Goal: Task Accomplishment & Management: Use online tool/utility

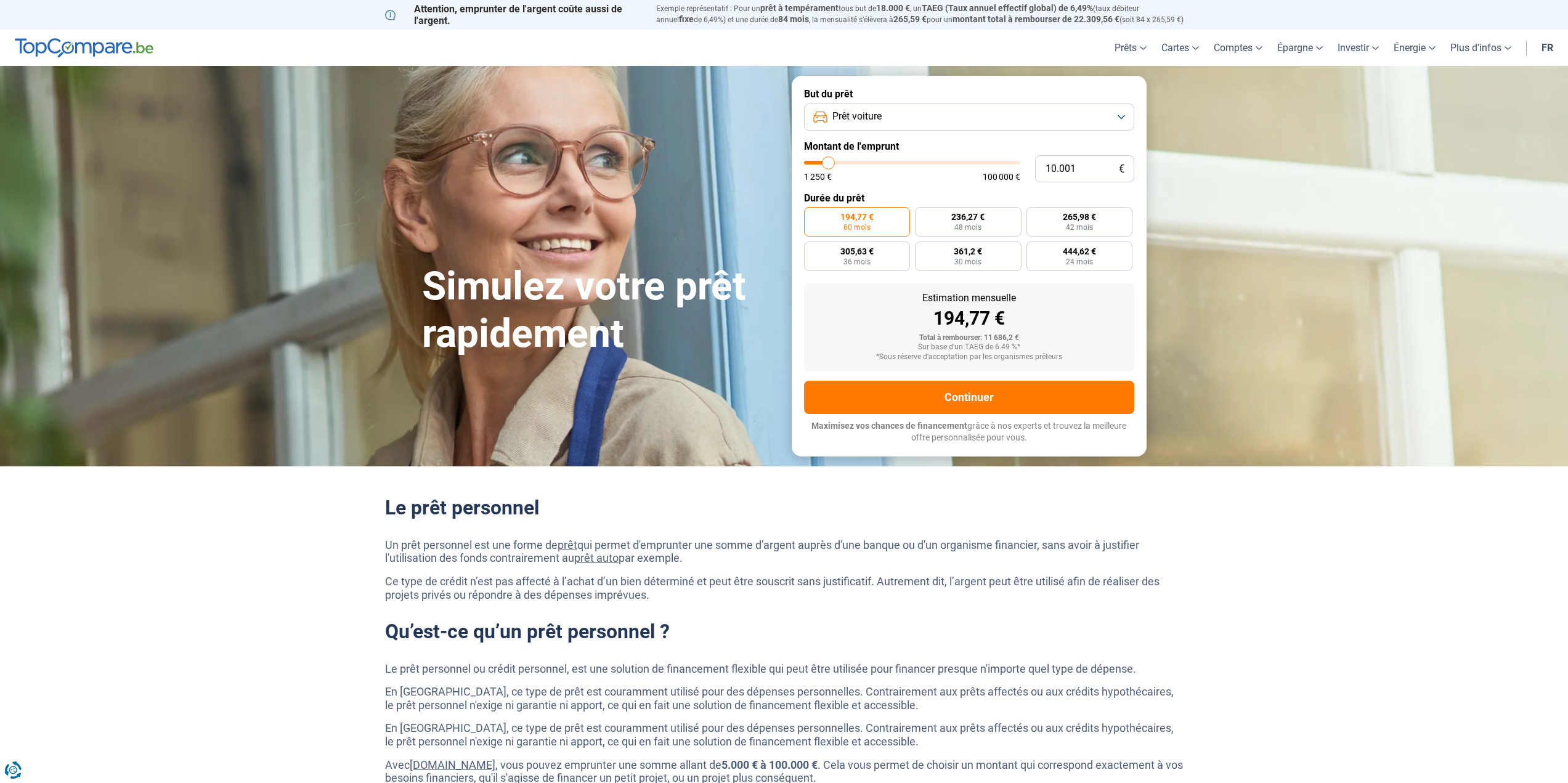
click at [1124, 116] on button "Prêt voiture" at bounding box center [968, 117] width 330 height 27
click at [848, 192] on span "Prêt voiture" at bounding box center [854, 198] width 49 height 13
type input "11.000"
type input "11000"
type input "11.750"
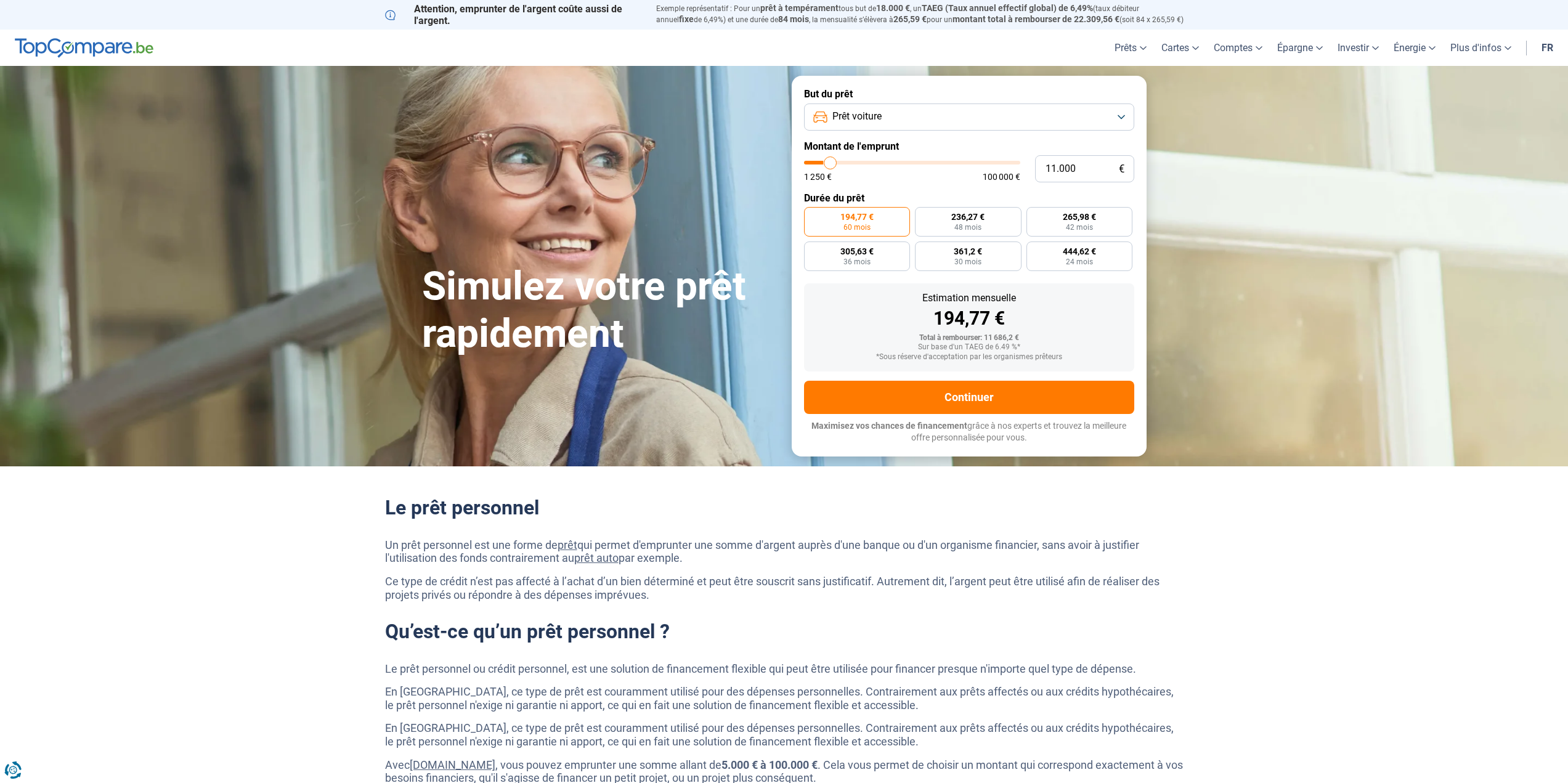
type input "11750"
type input "13.000"
type input "13000"
type input "14.750"
type input "14750"
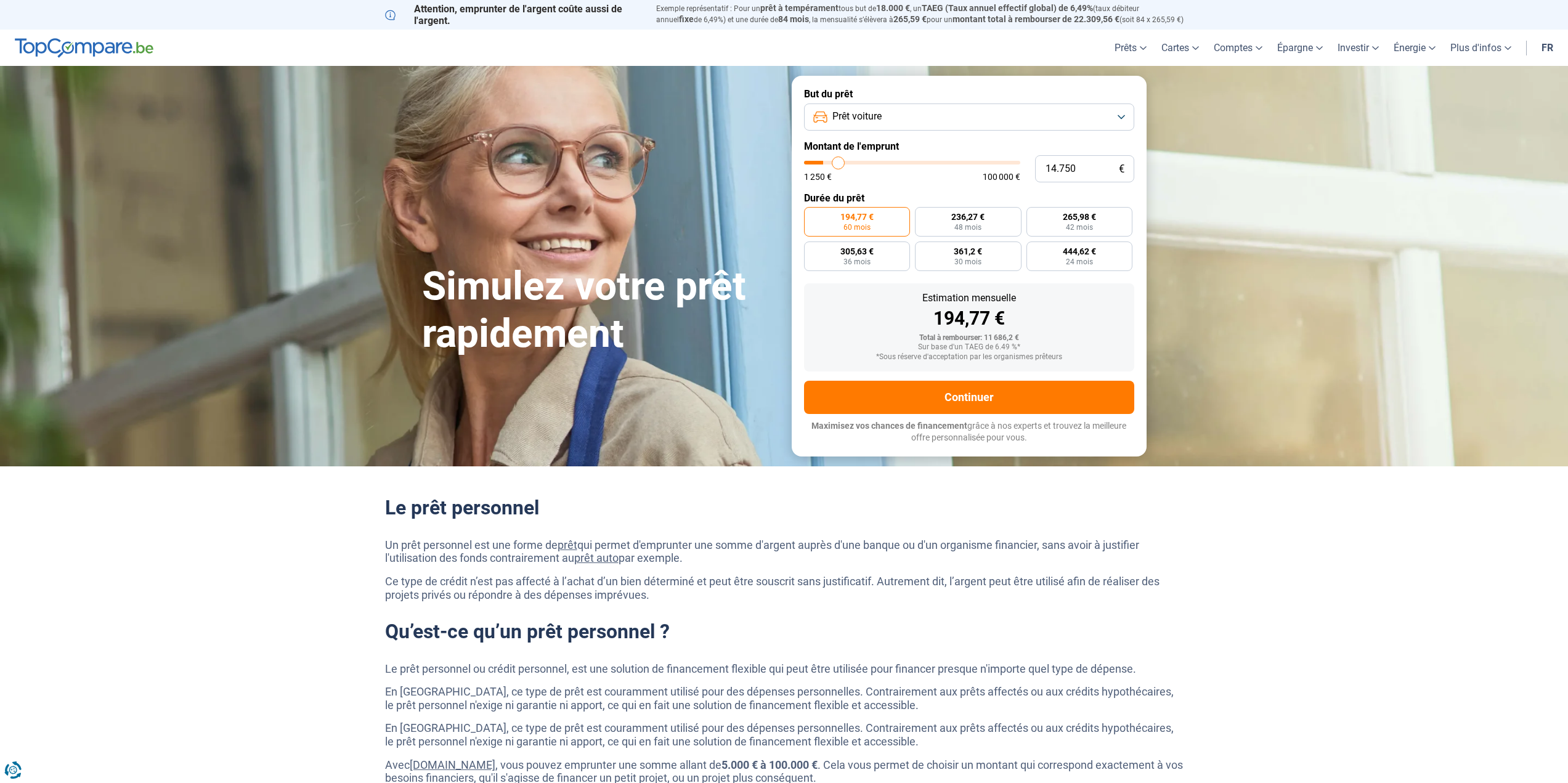
type input "16.000"
type input "16000"
type input "17.250"
type input "17250"
type input "18.750"
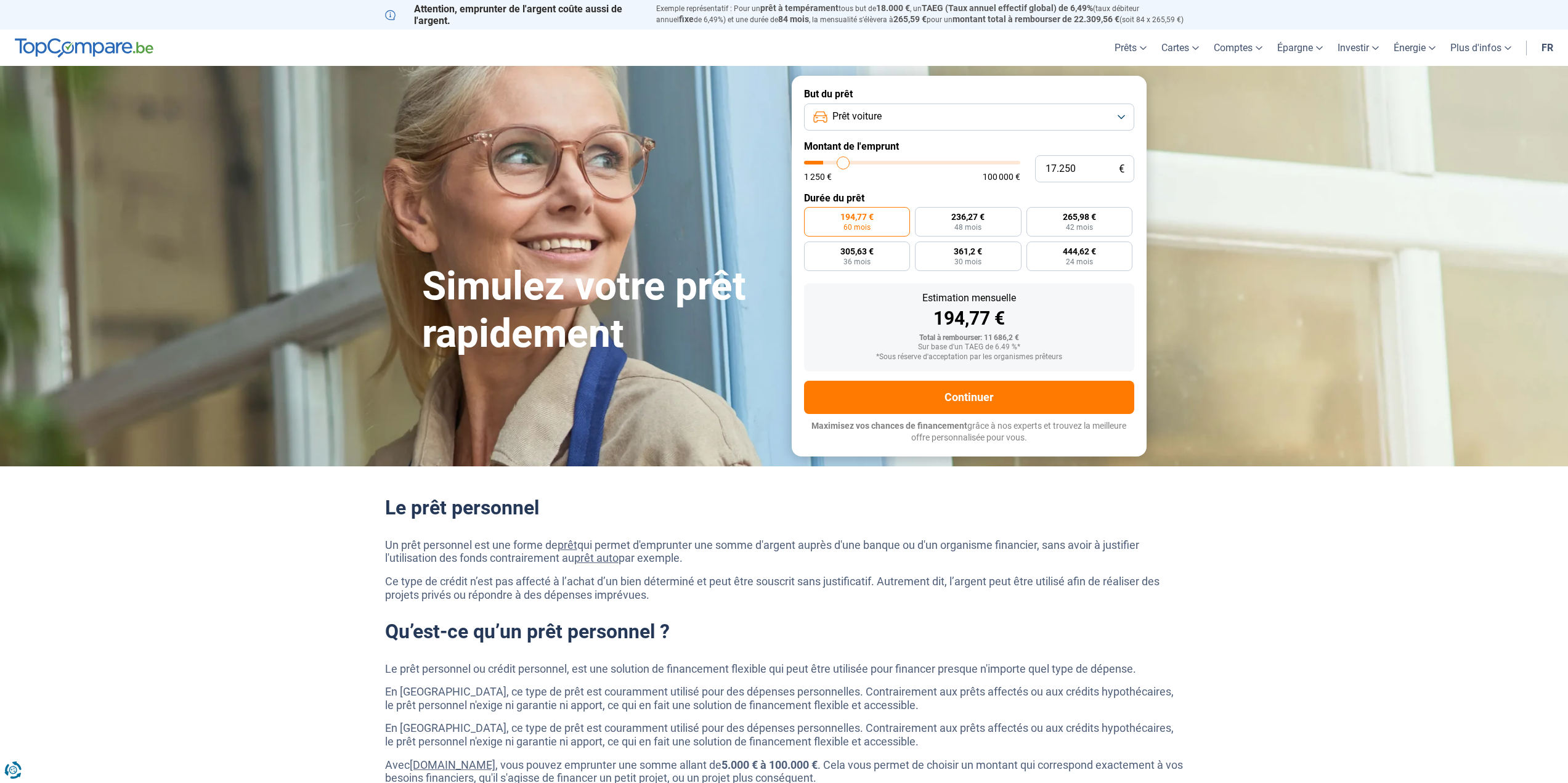
type input "18750"
type input "20.250"
type input "20250"
type input "21.500"
type input "21500"
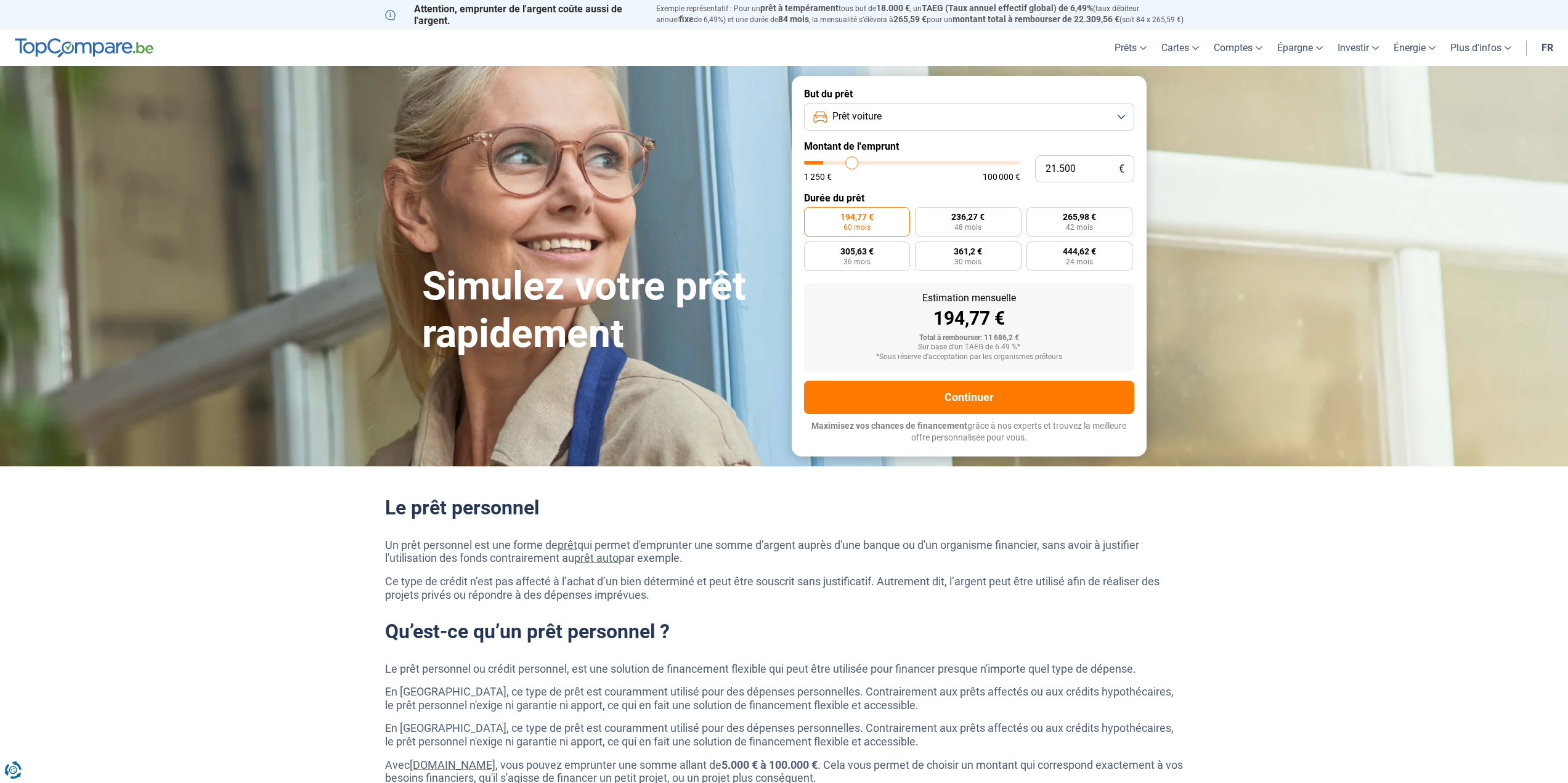
type input "22.250"
type input "22250"
type input "23.500"
type input "23500"
type input "24.500"
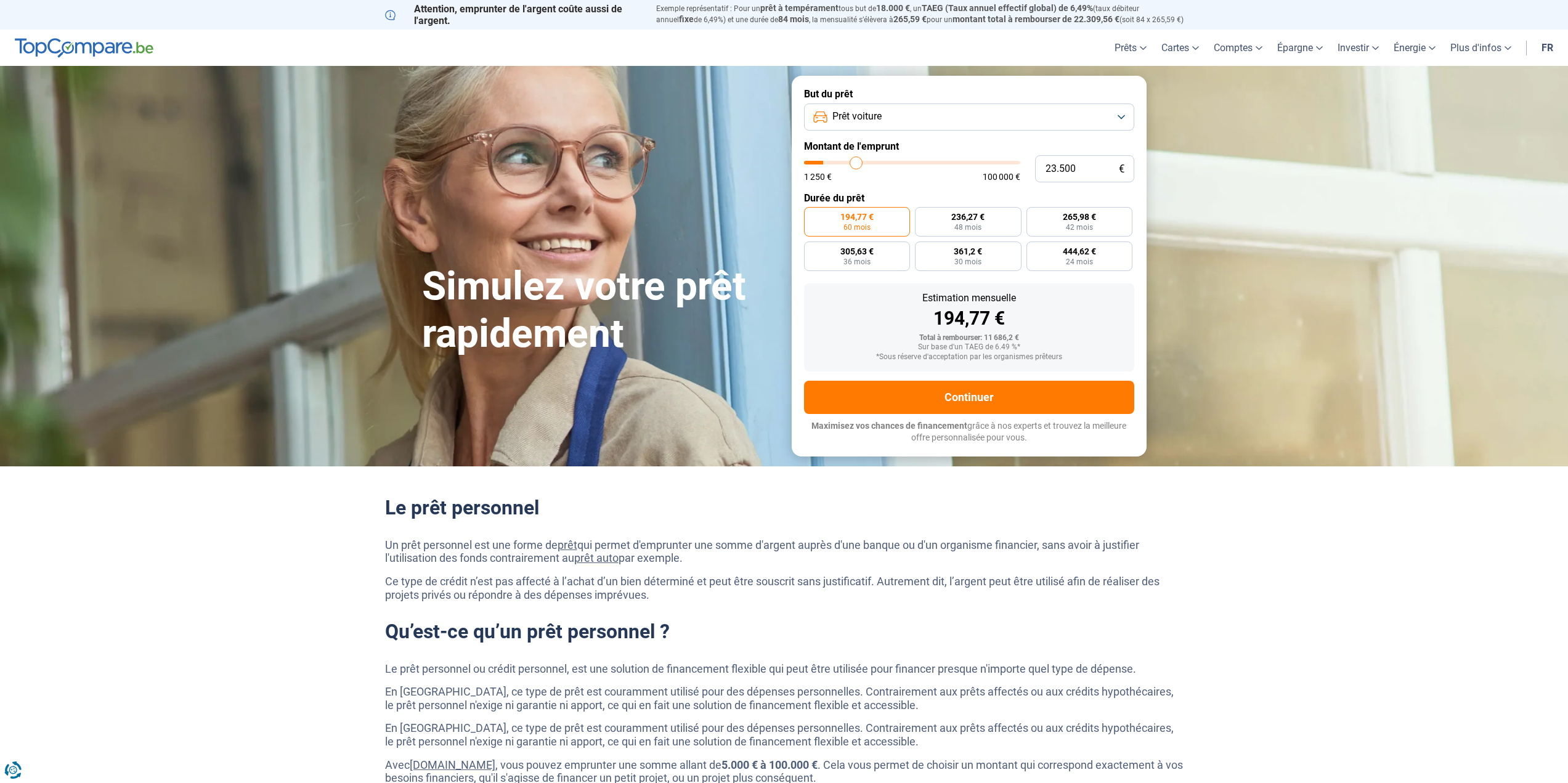
type input "24500"
type input "25.750"
type input "25750"
type input "26.750"
type input "26750"
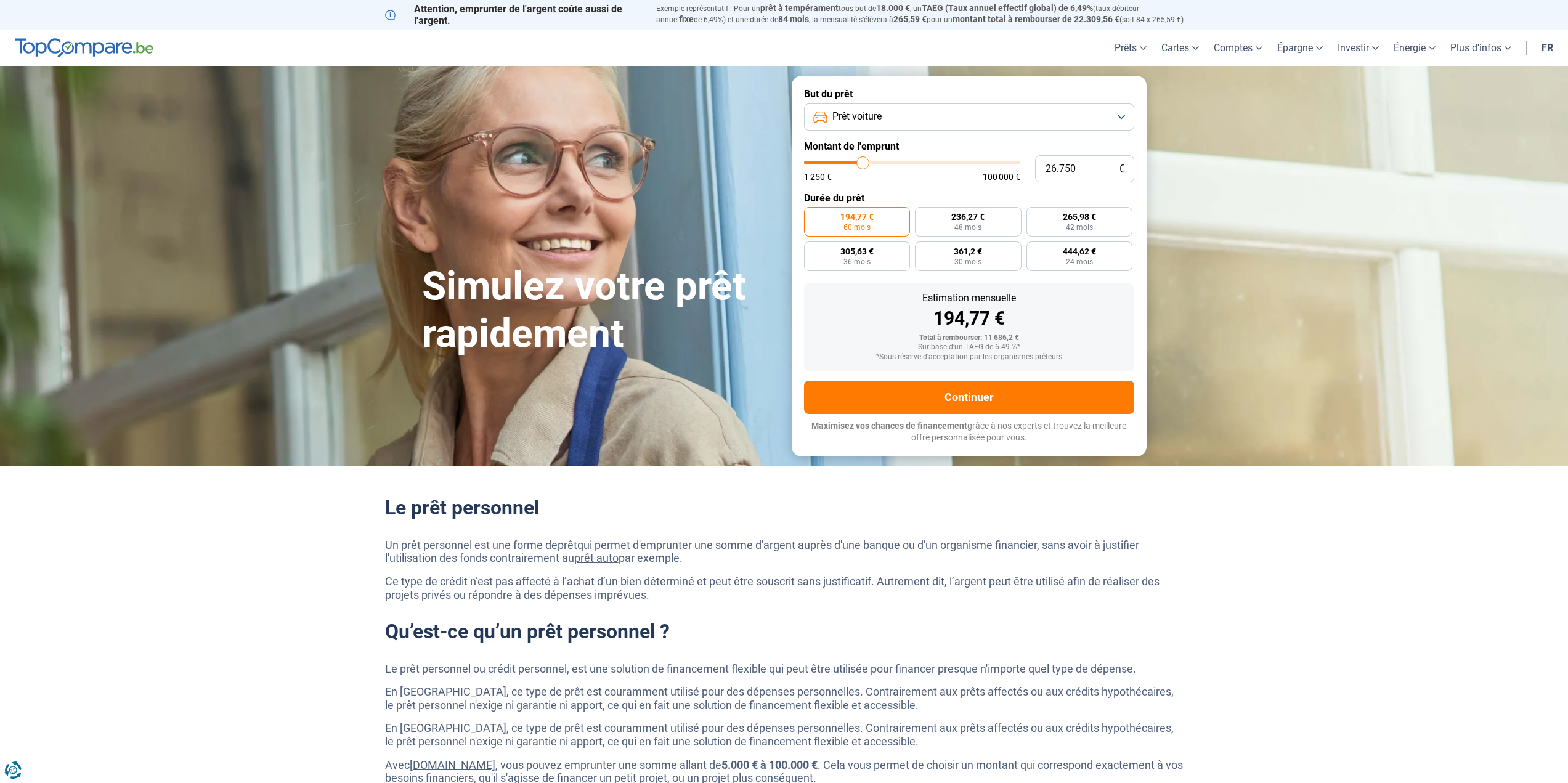
type input "27.500"
type input "27500"
type input "28.750"
type input "28750"
type input "29.500"
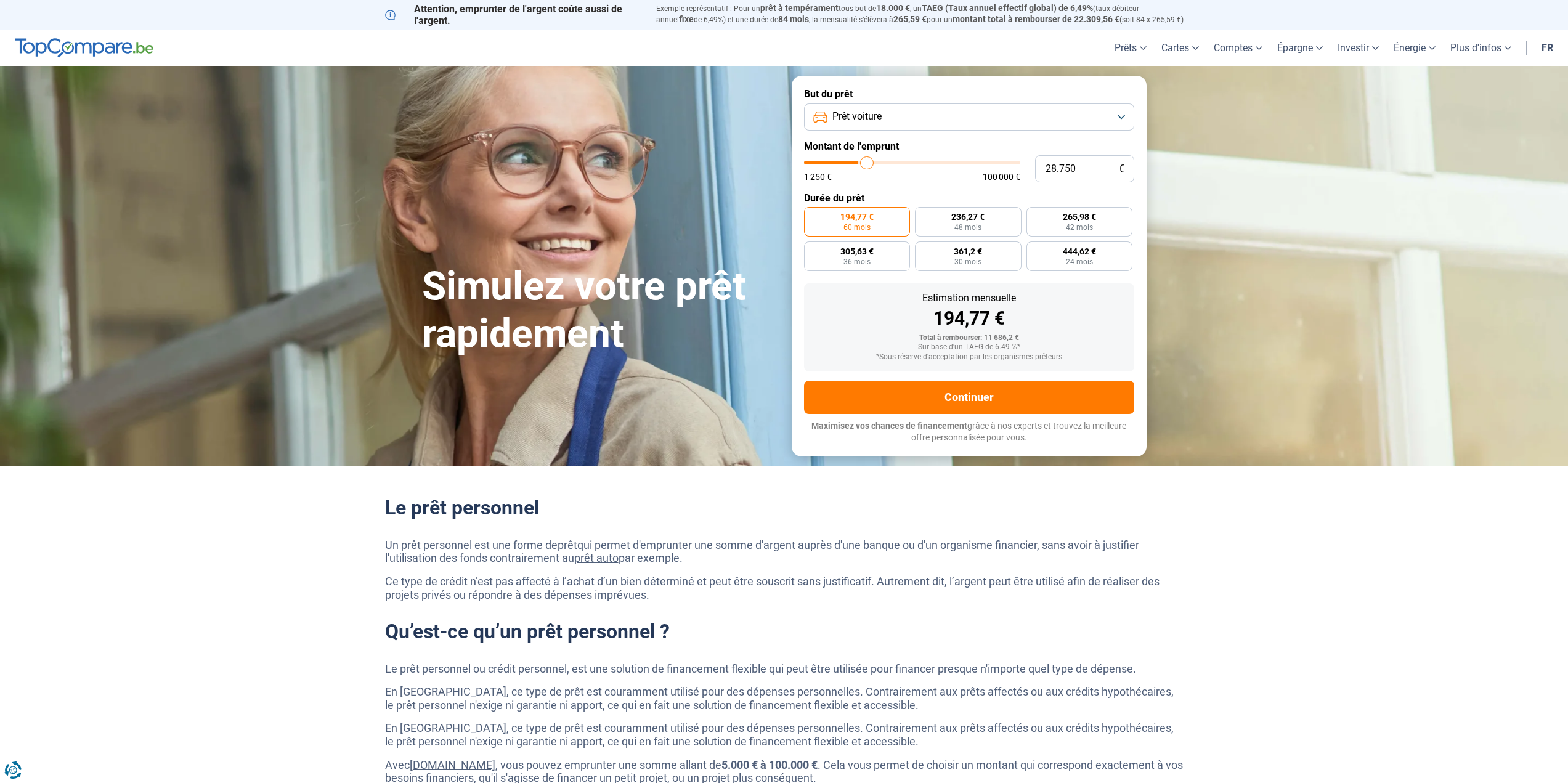
type input "29500"
type input "30.250"
type input "30250"
type input "30.750"
type input "30750"
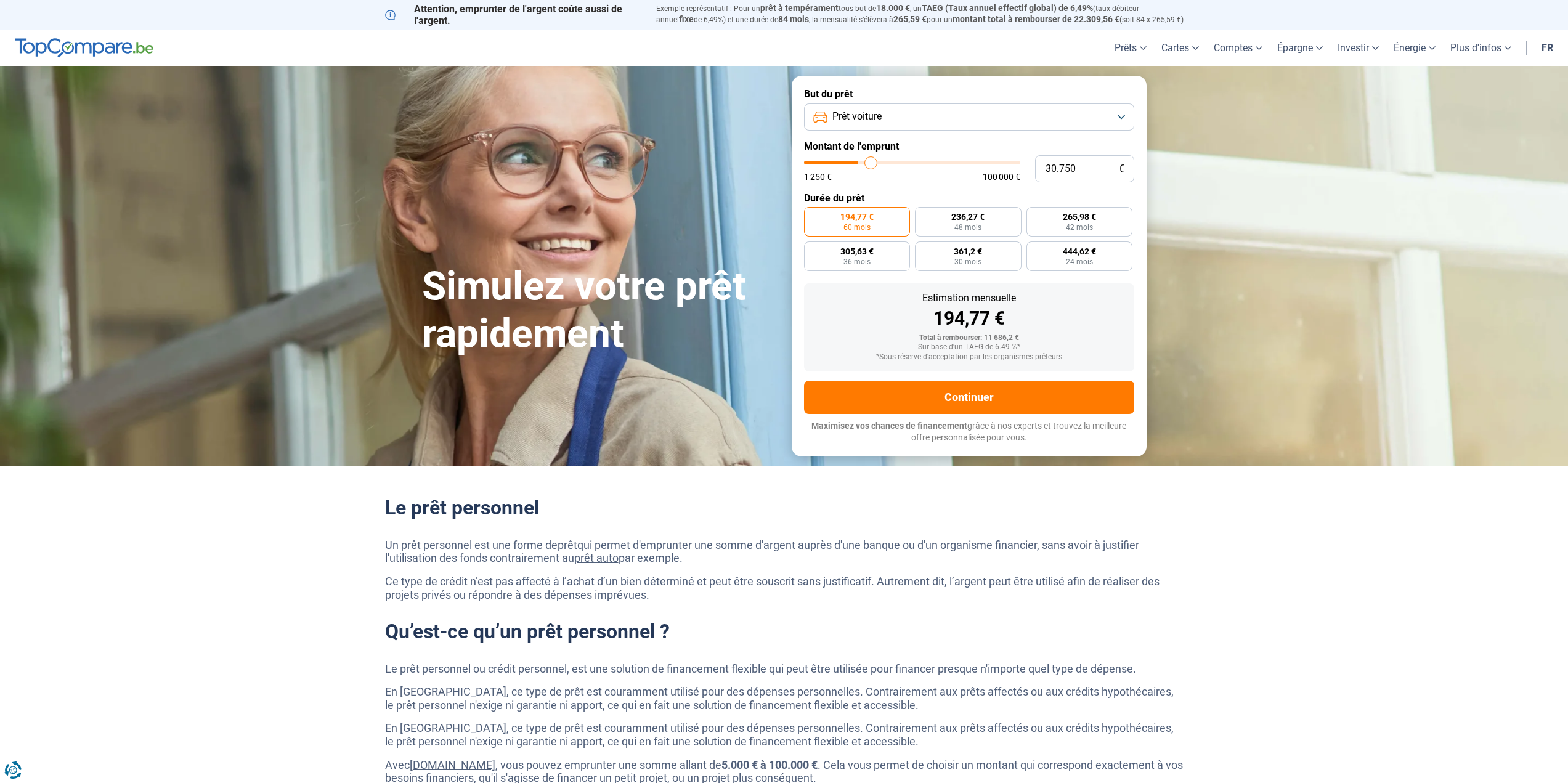
type input "31.000"
type input "31000"
type input "31.250"
type input "31250"
type input "32.000"
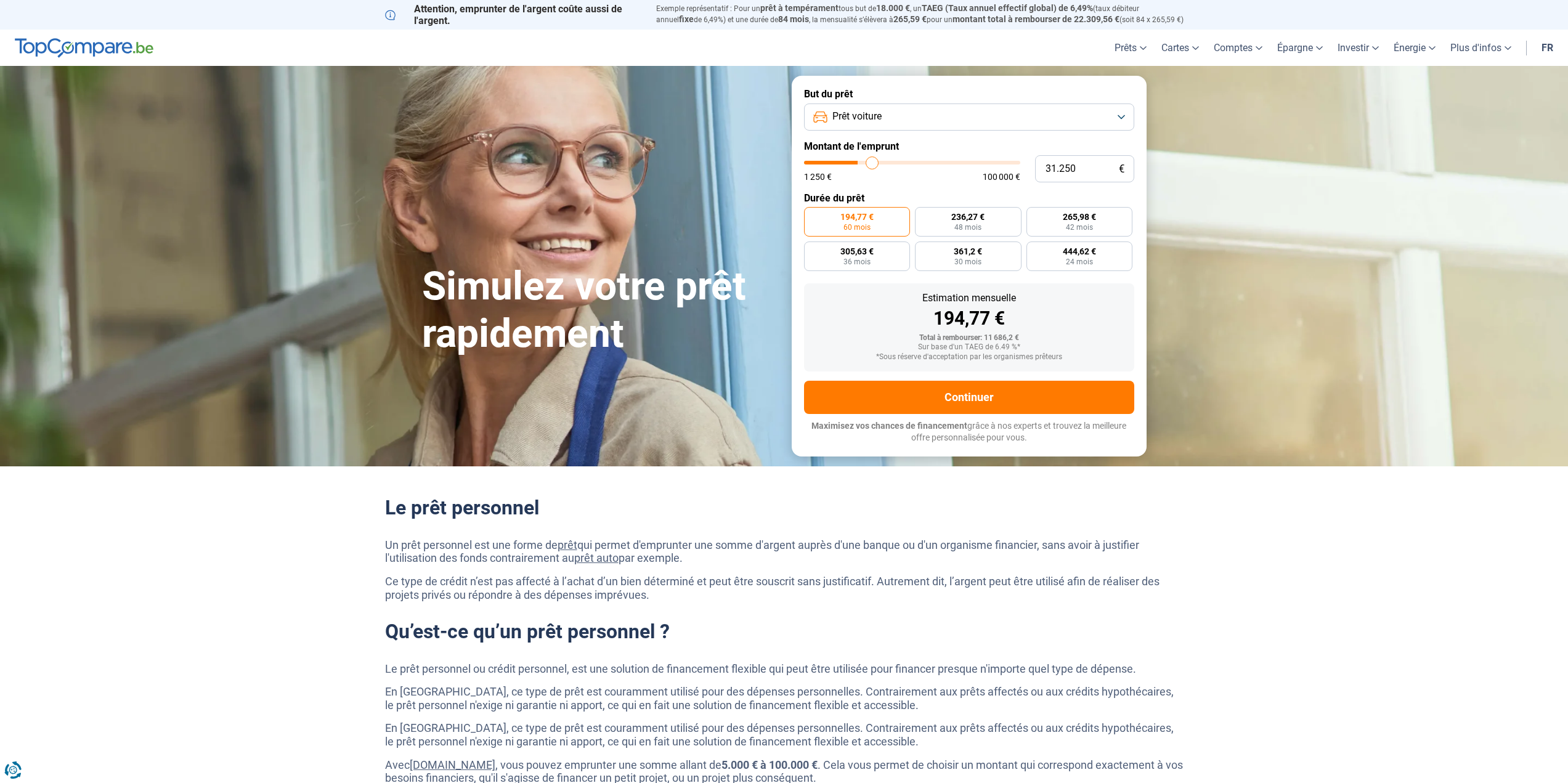
type input "32000"
type input "32.250"
type input "32250"
type input "32.500"
type input "32500"
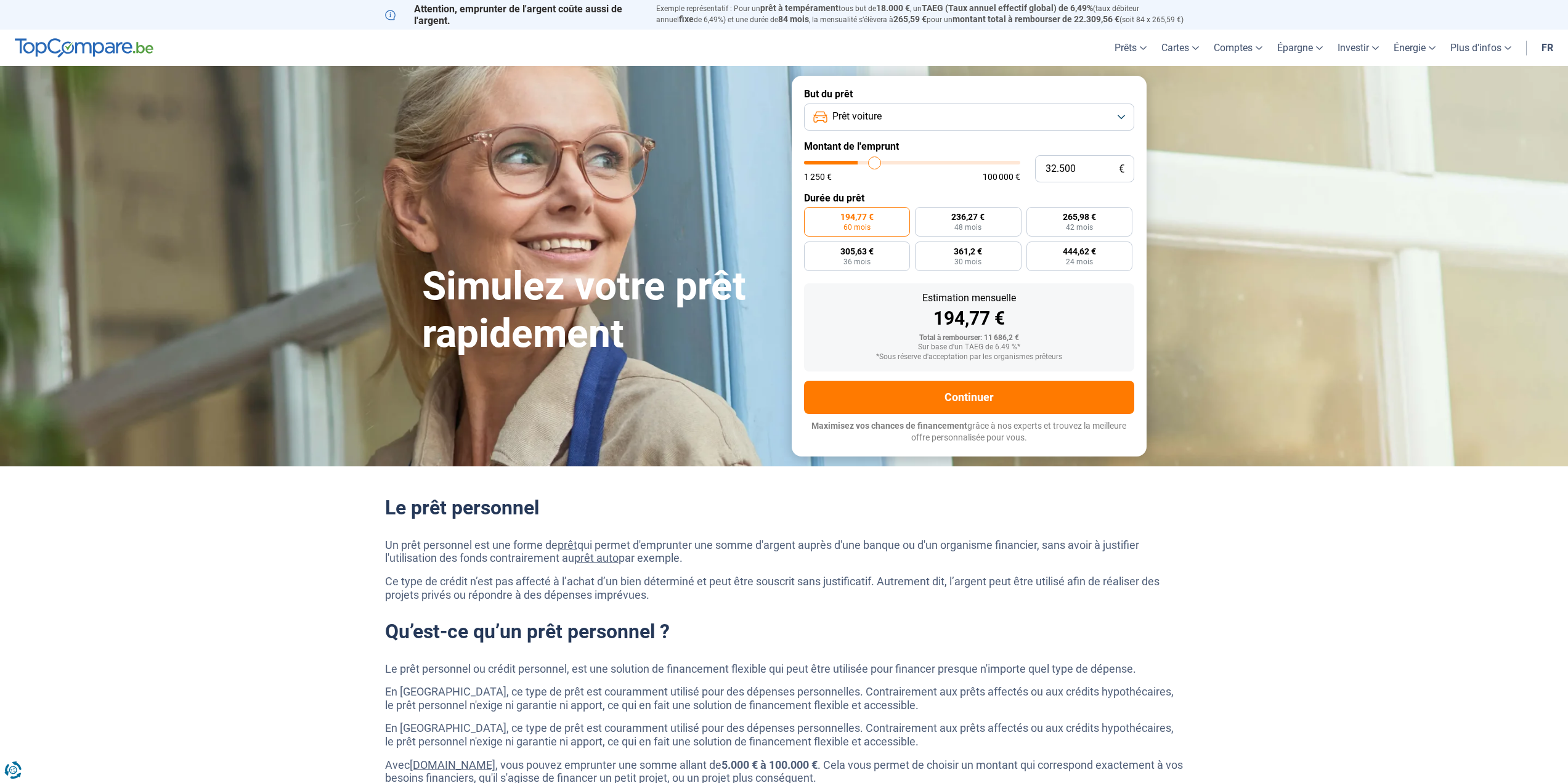
type input "32.750"
type input "32750"
type input "33.250"
type input "33250"
type input "33.500"
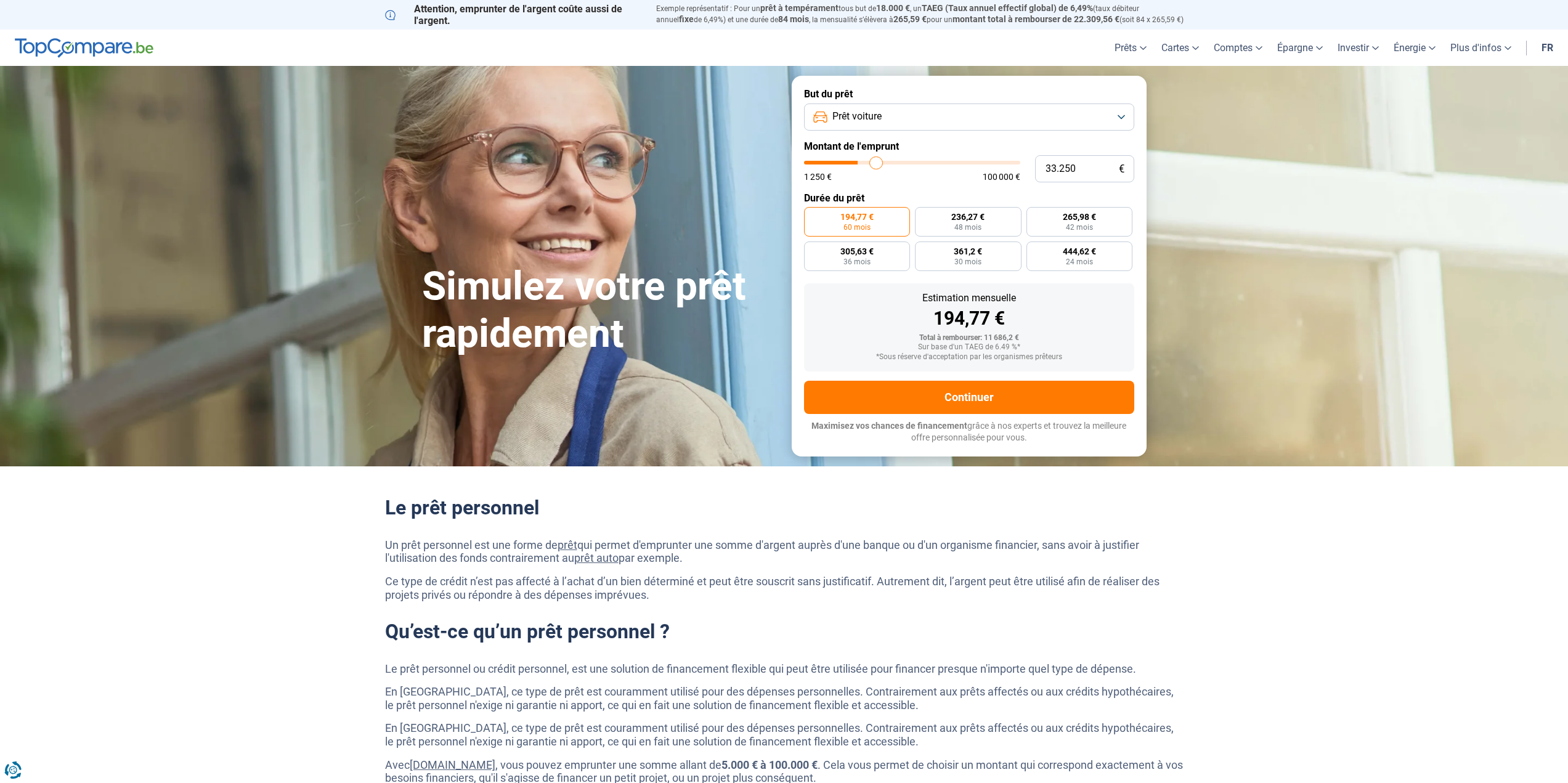
type input "33500"
type input "33.750"
type input "33750"
type input "35.000"
type input "35000"
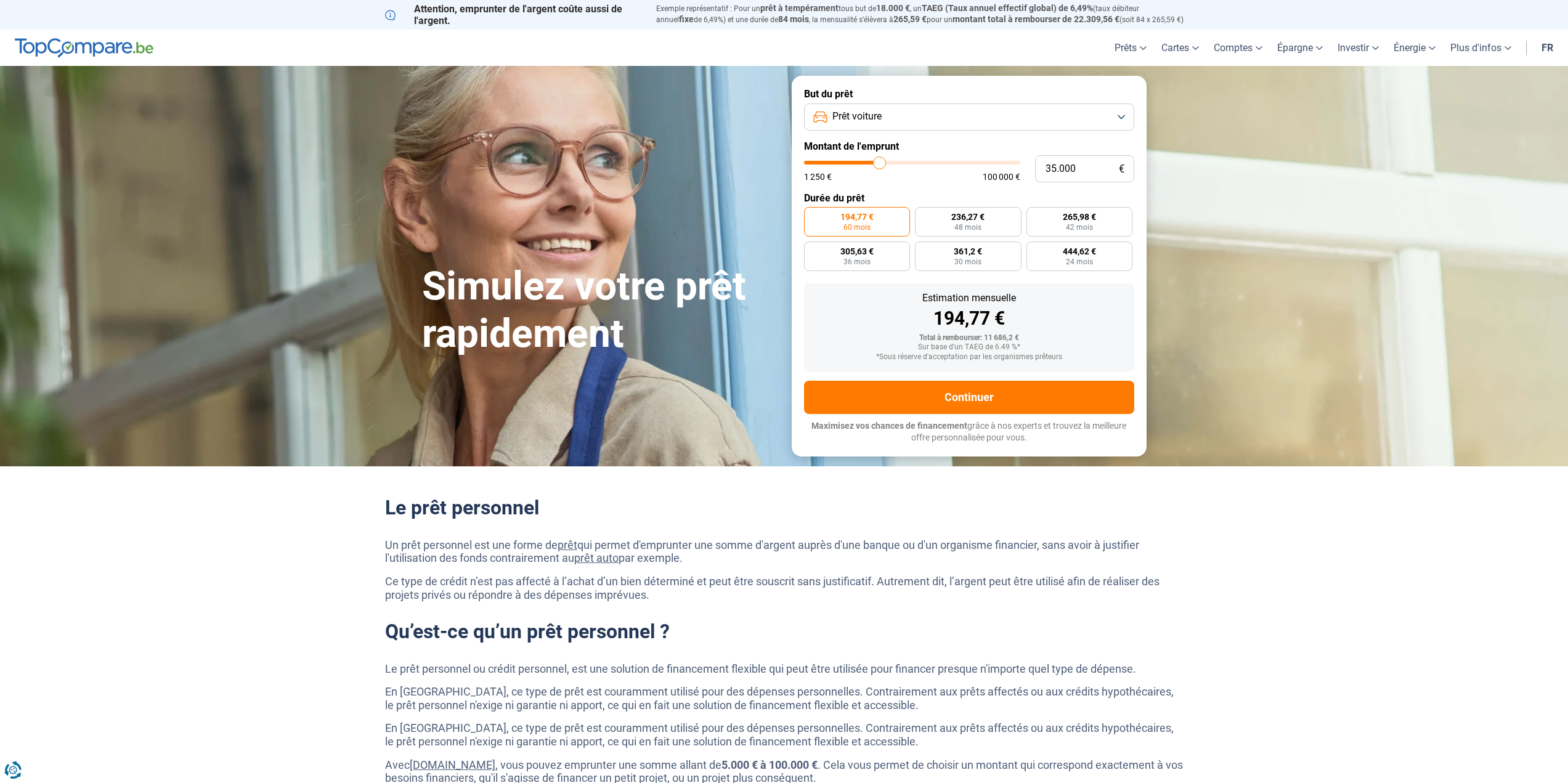
type input "36.500"
type input "36500"
type input "38.000"
type input "38000"
type input "39.750"
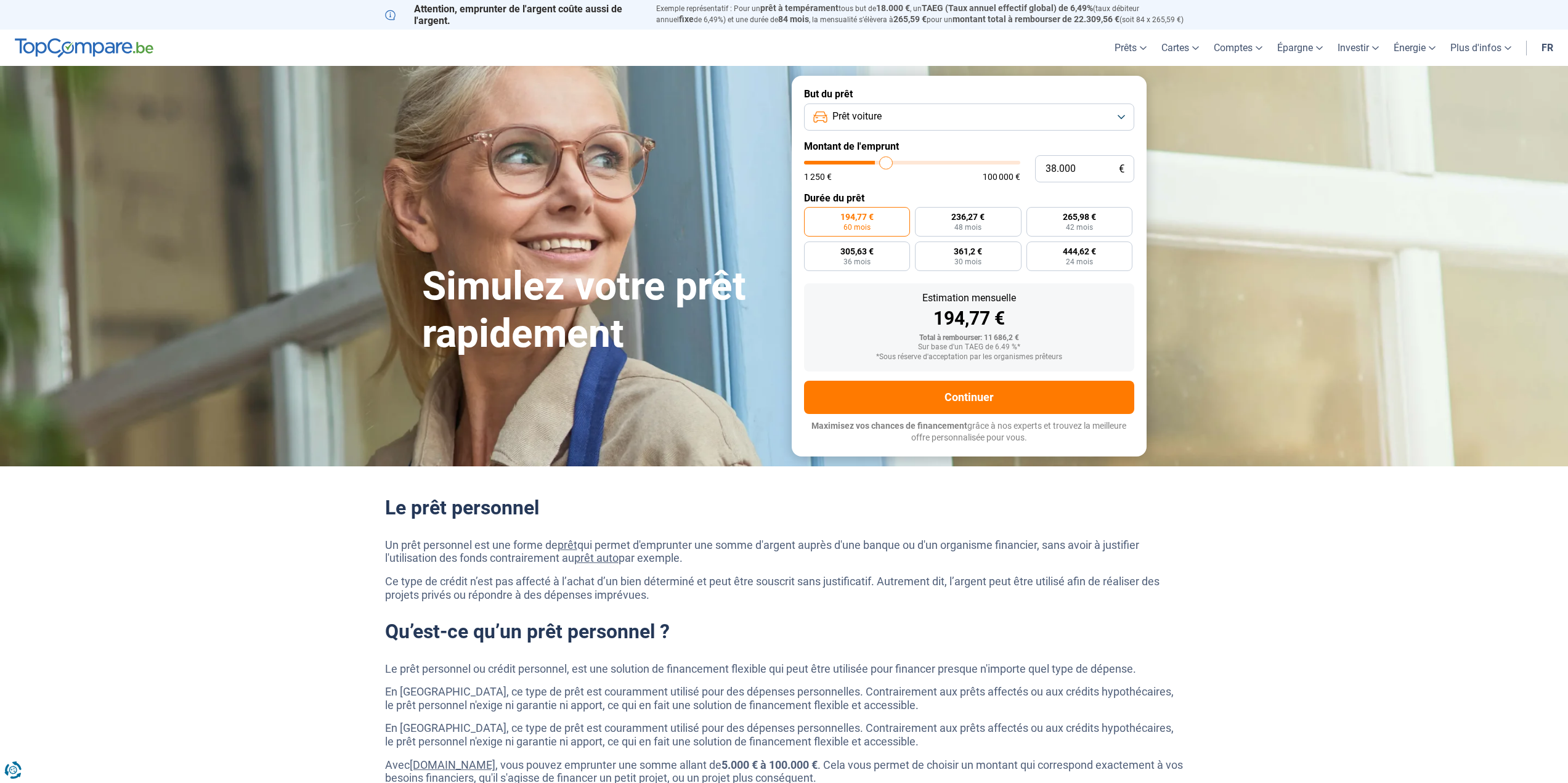
type input "39750"
type input "41.000"
type input "41000"
type input "42.000"
type input "42000"
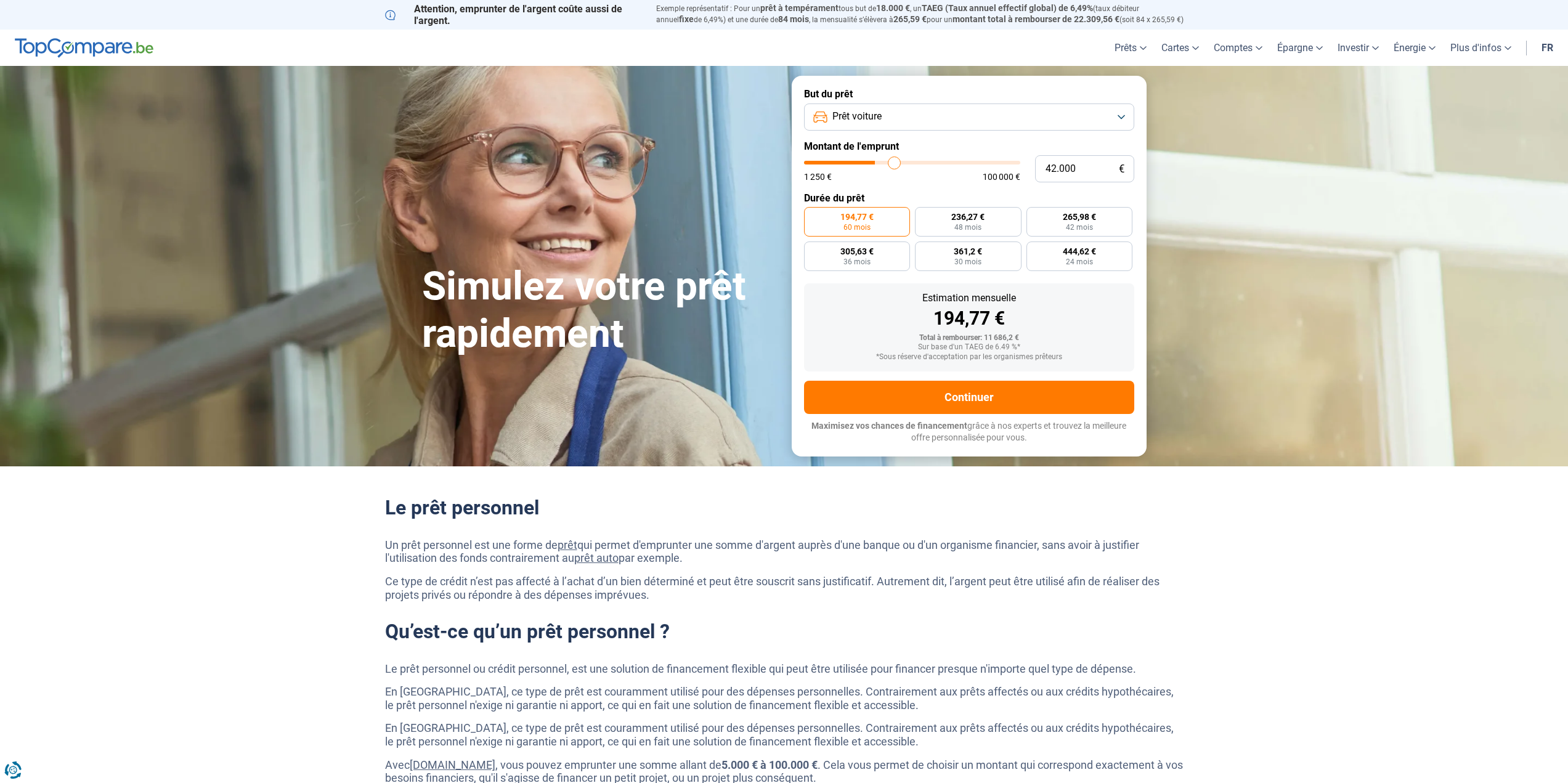
type input "42.250"
type input "42250"
type input "42.500"
type input "42500"
type input "42.250"
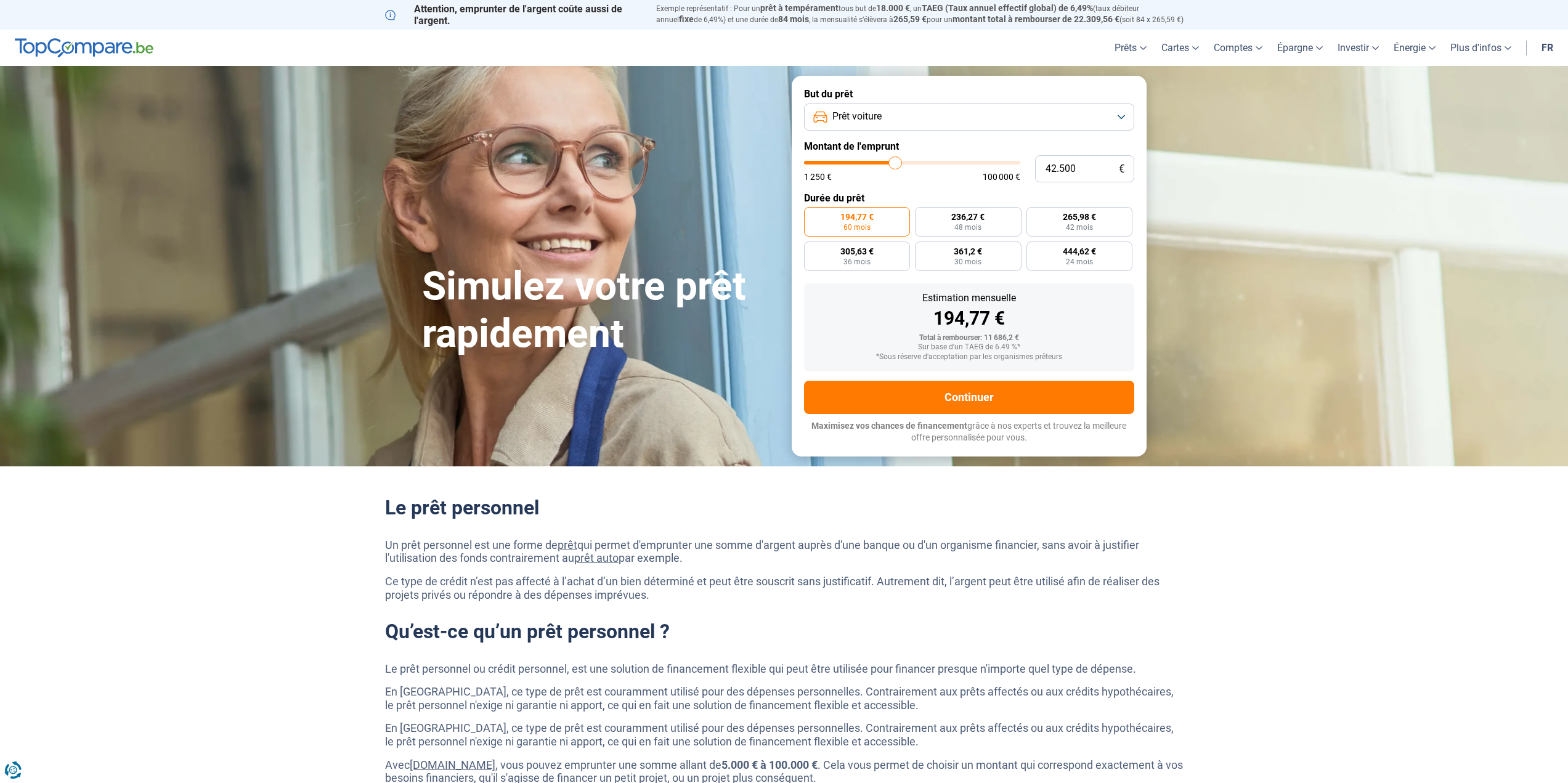
type input "42250"
type input "42.000"
type input "42000"
type input "41.500"
type input "41500"
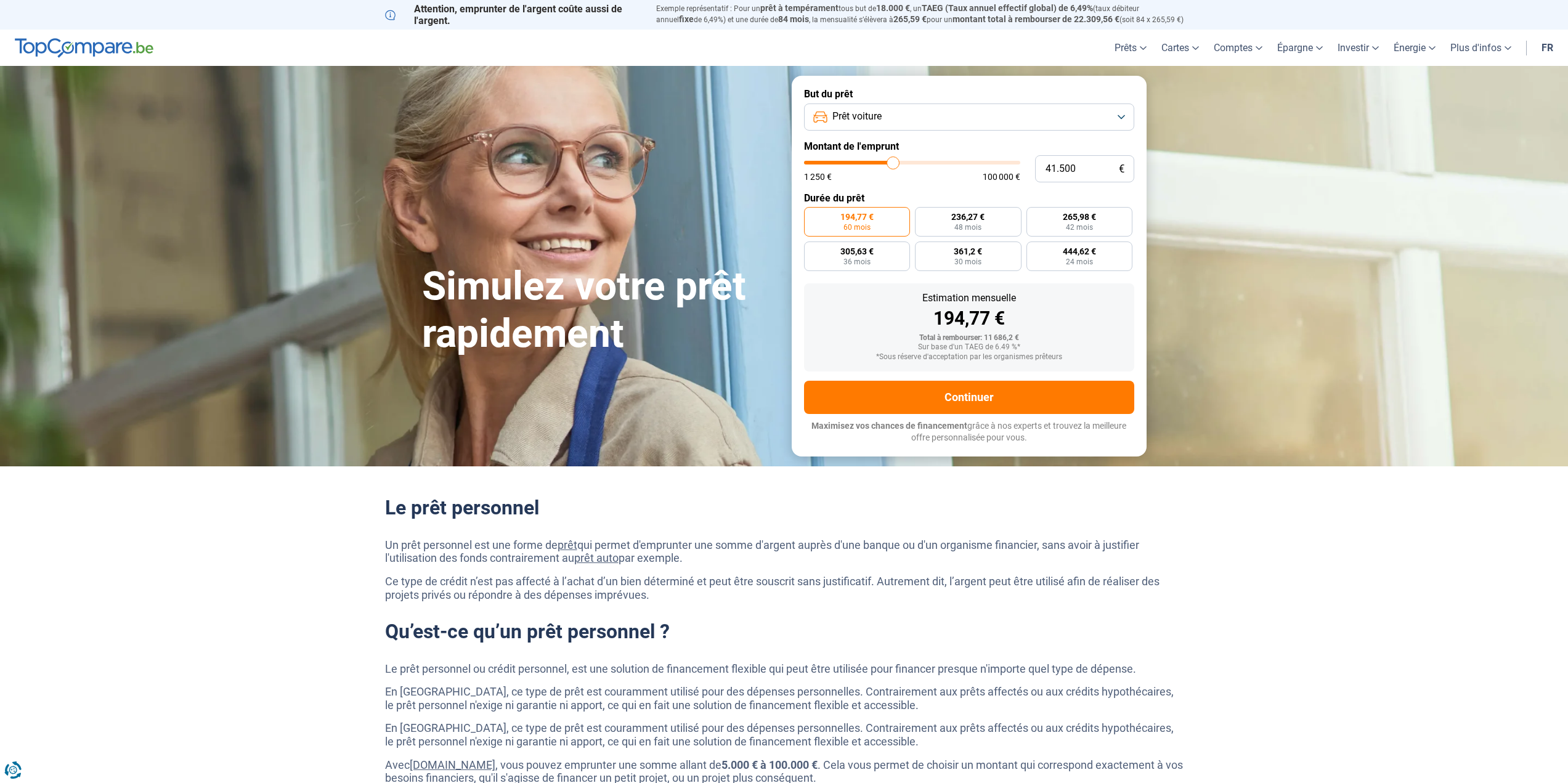
type input "41.000"
type input "41000"
type input "41.250"
type input "41250"
type input "41.500"
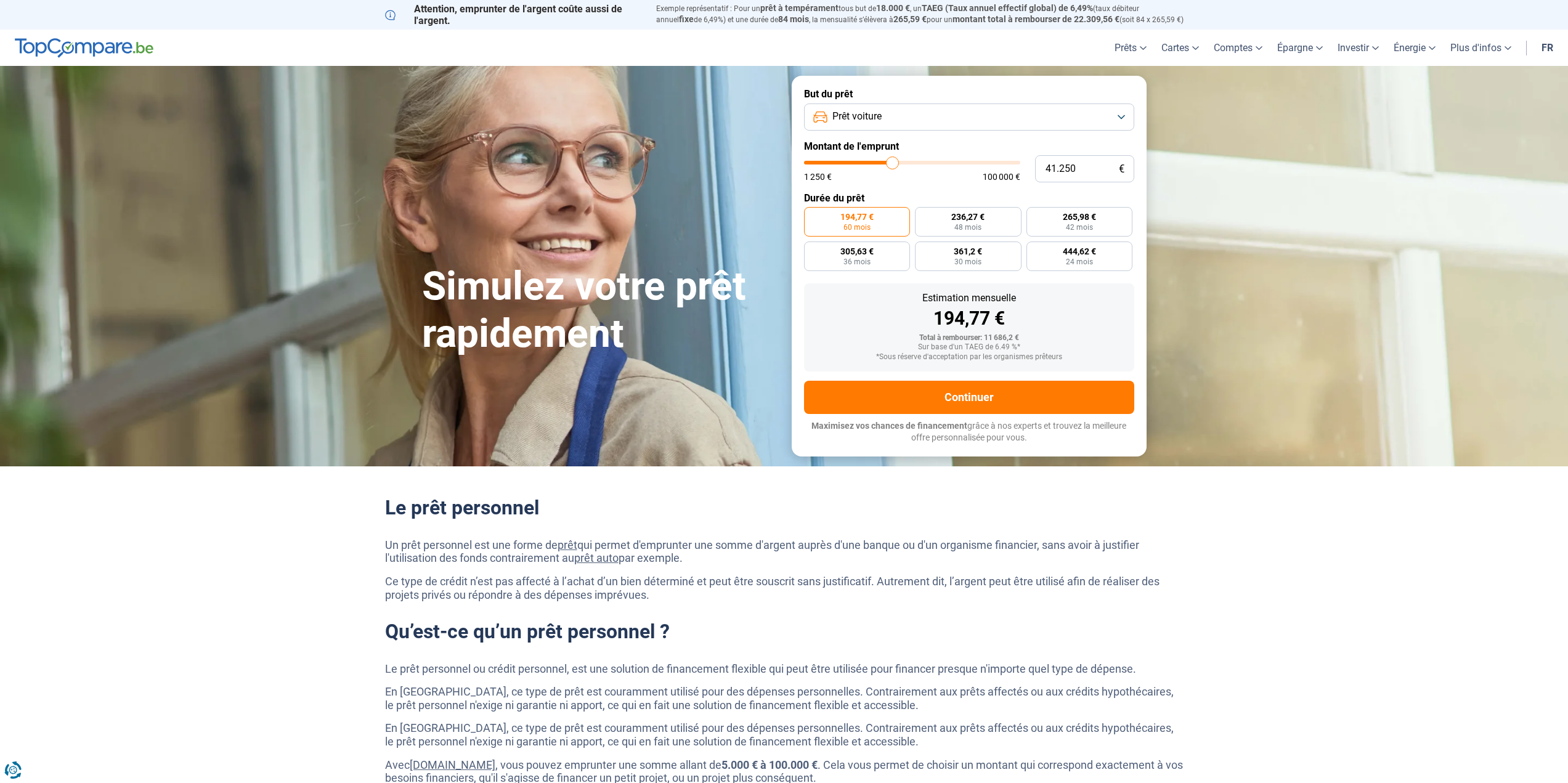
type input "41500"
type input "42.000"
type input "42000"
type input "42.250"
type input "42250"
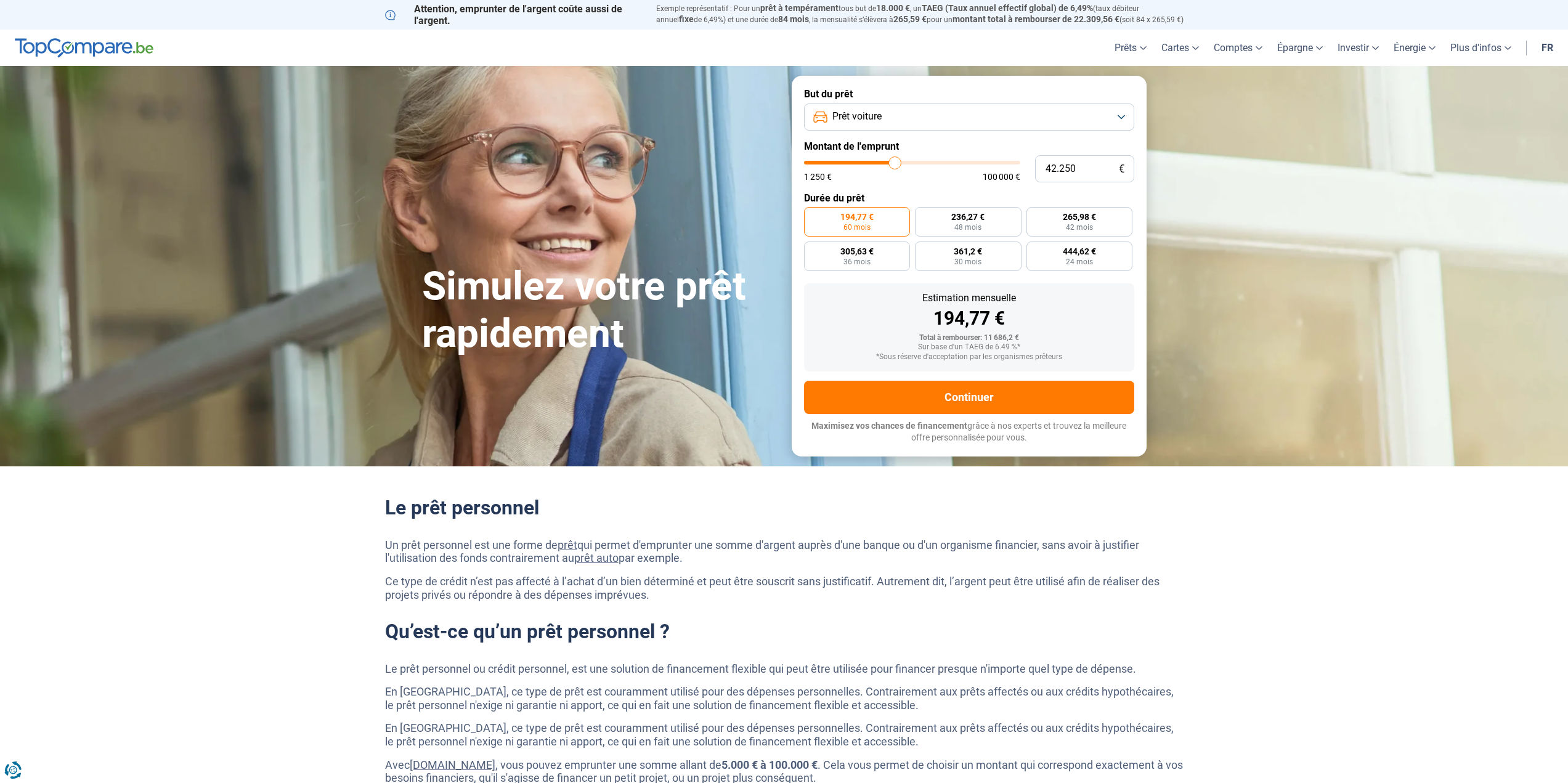
type input "42.750"
type input "42750"
type input "43.000"
type input "43000"
type input "43.500"
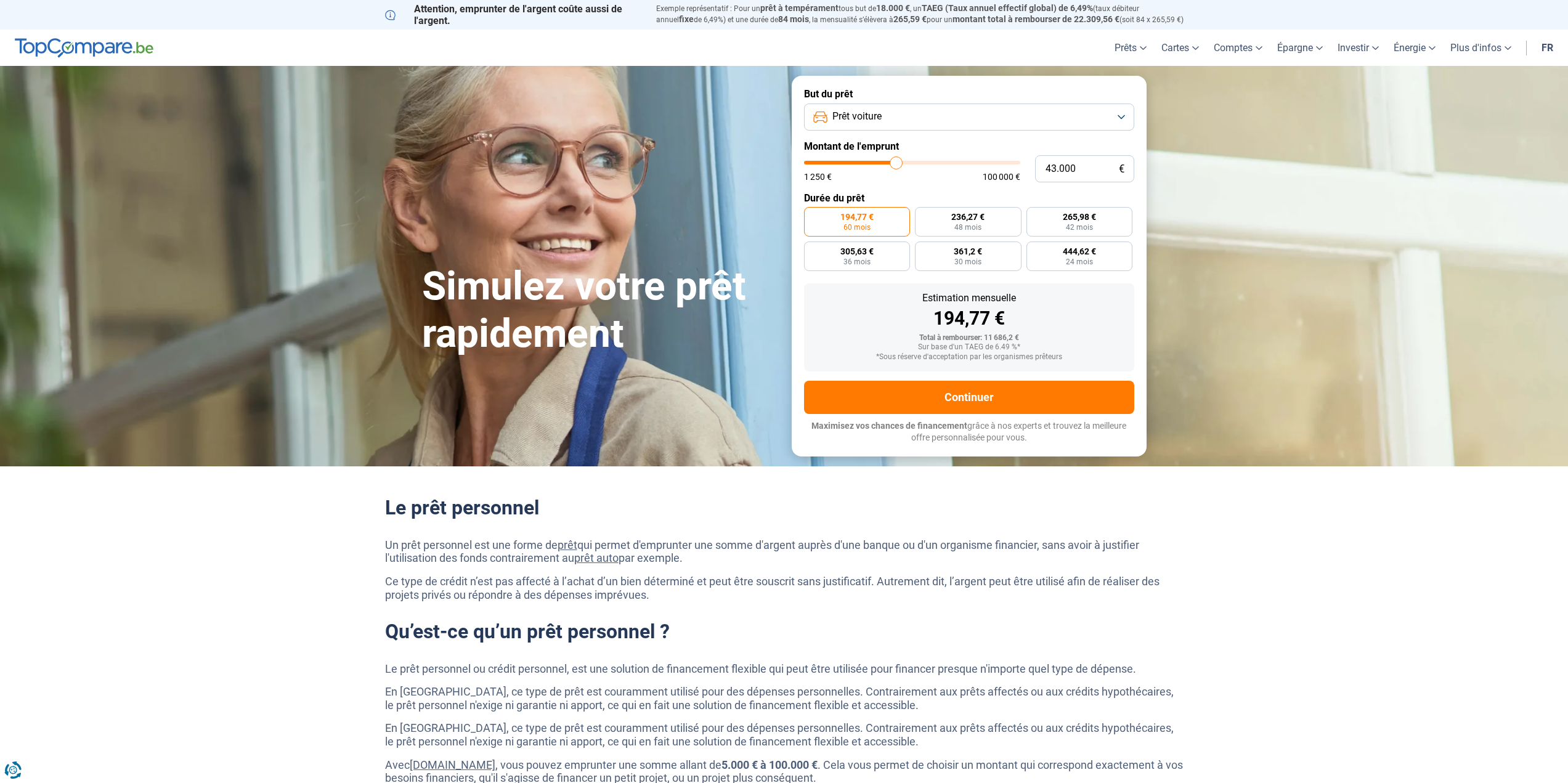
type input "43500"
type input "43.750"
type input "43750"
type input "44.000"
type input "44000"
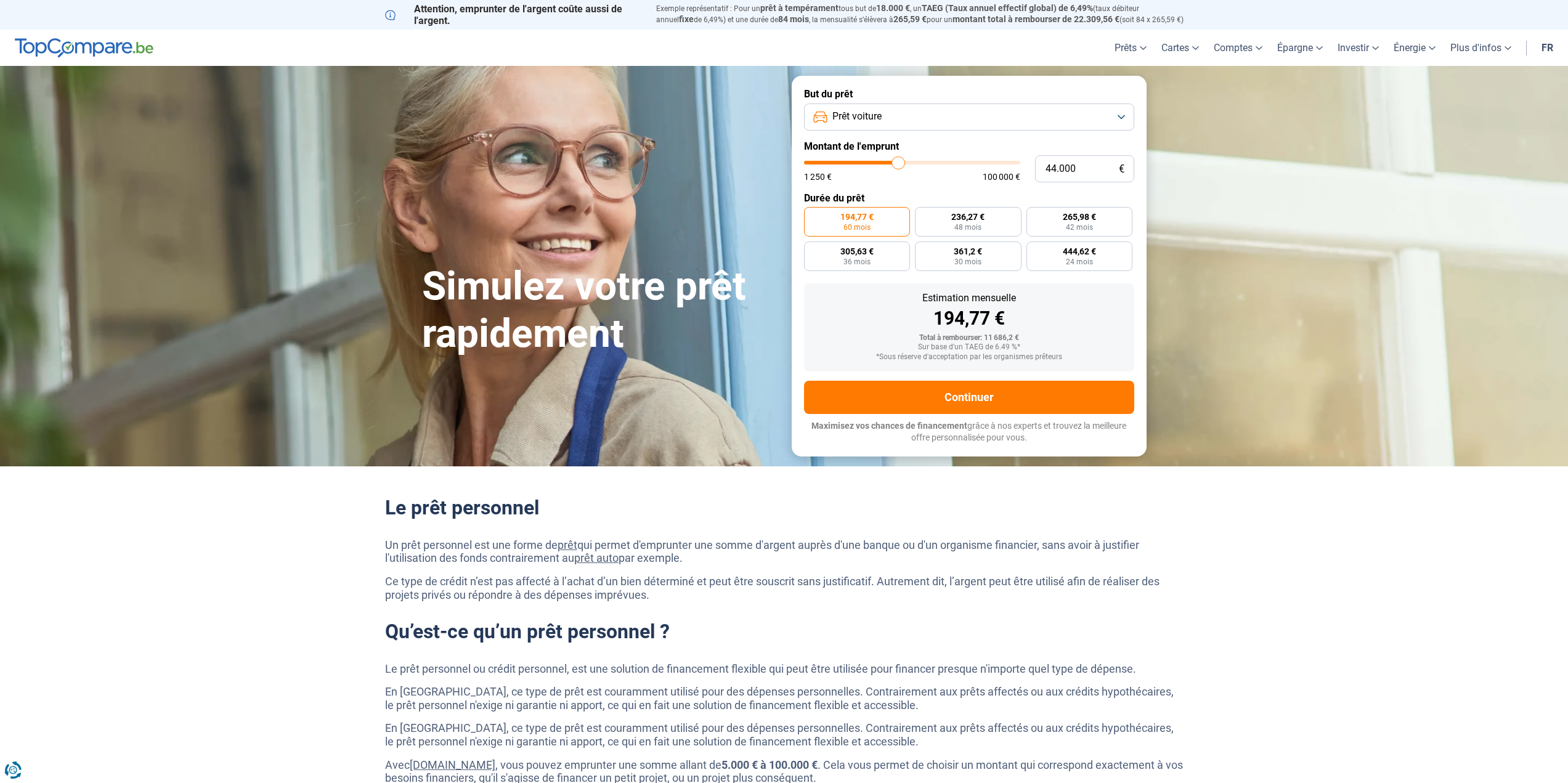
type input "44.250"
type input "44250"
type input "45.000"
type input "45000"
type input "45.250"
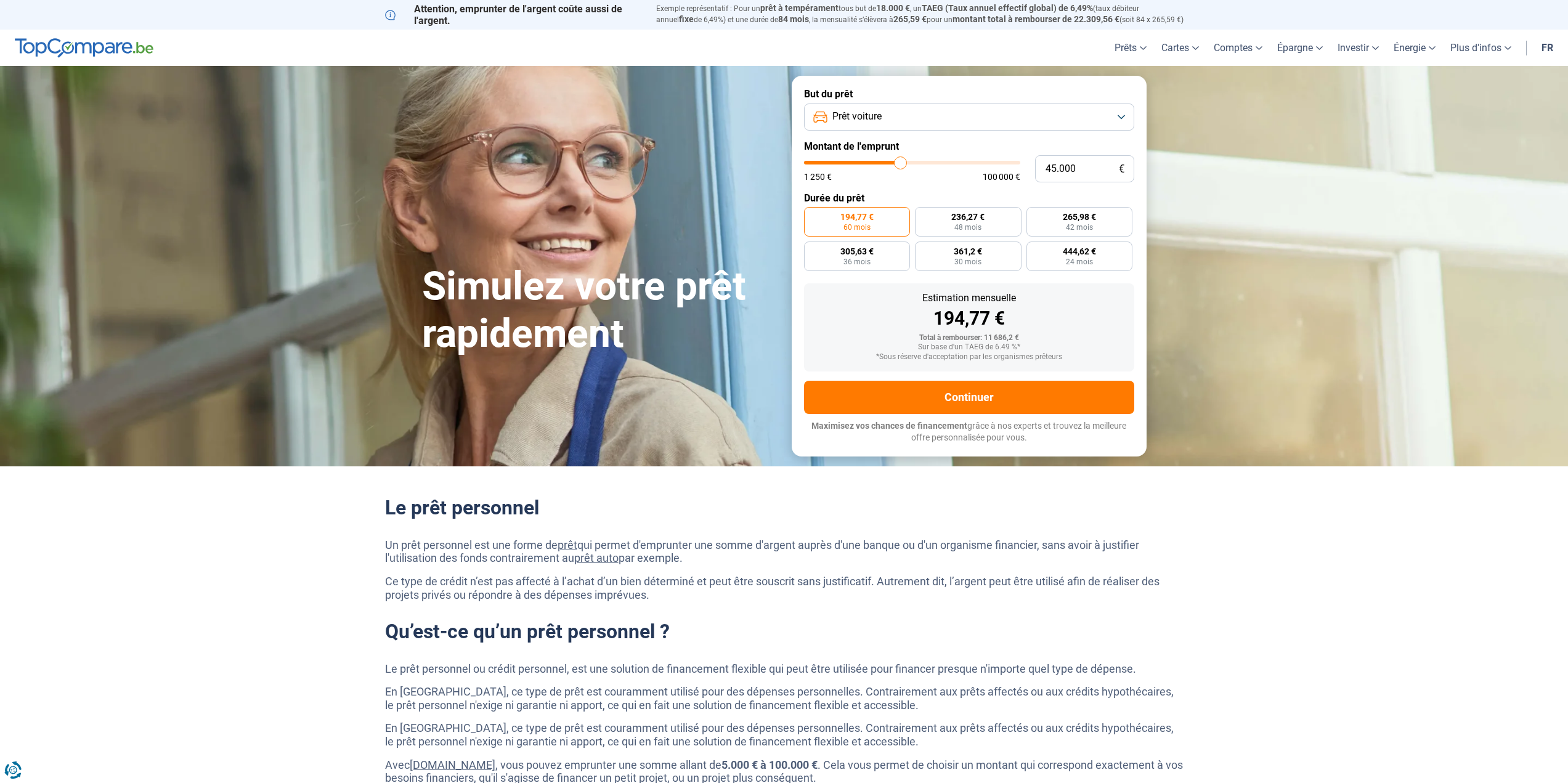
type input "45250"
type input "45.500"
type input "45500"
type input "45.750"
type input "45750"
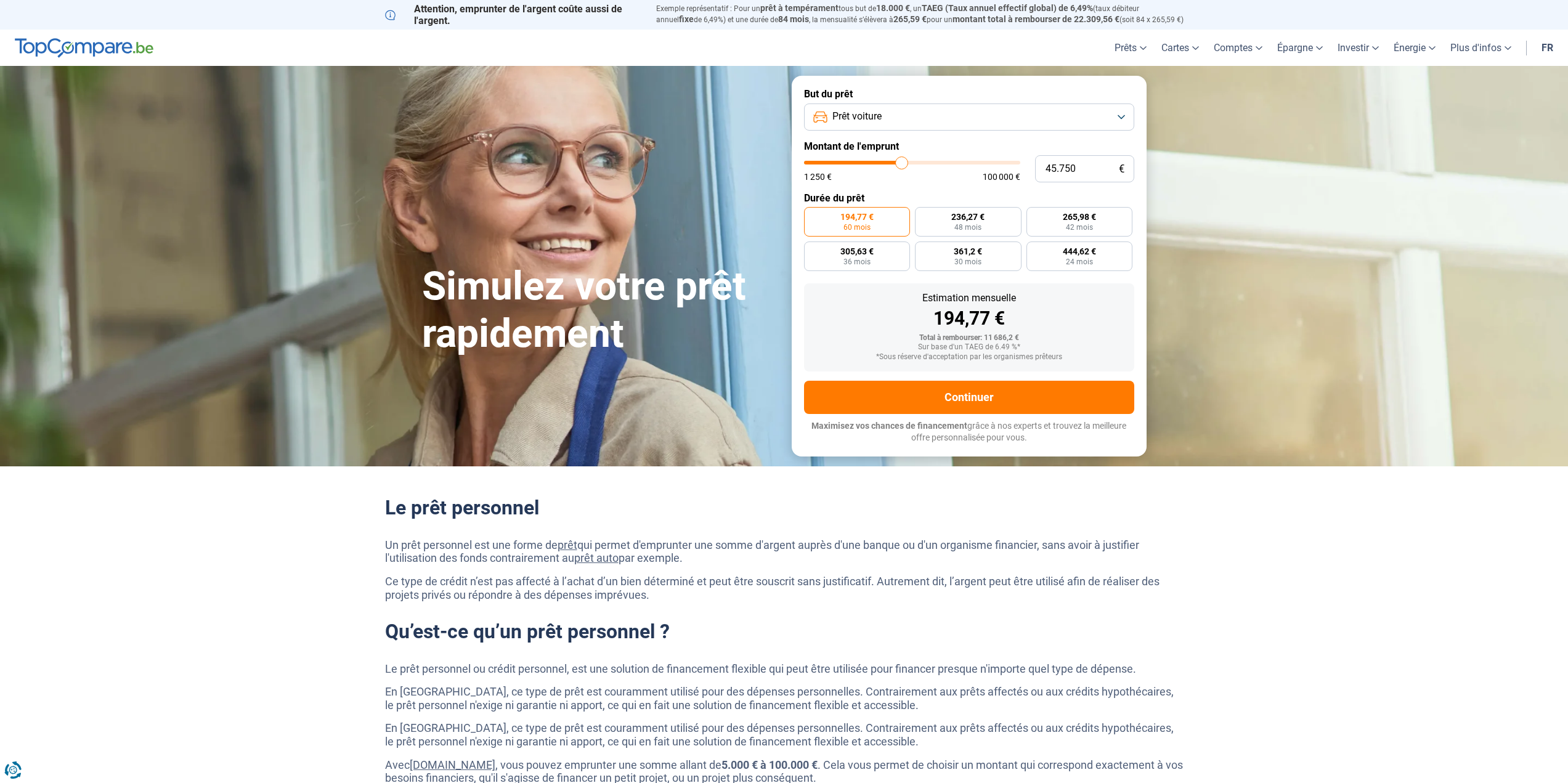
type input "45.500"
type input "45500"
type input "45.000"
type input "45000"
type input "44.500"
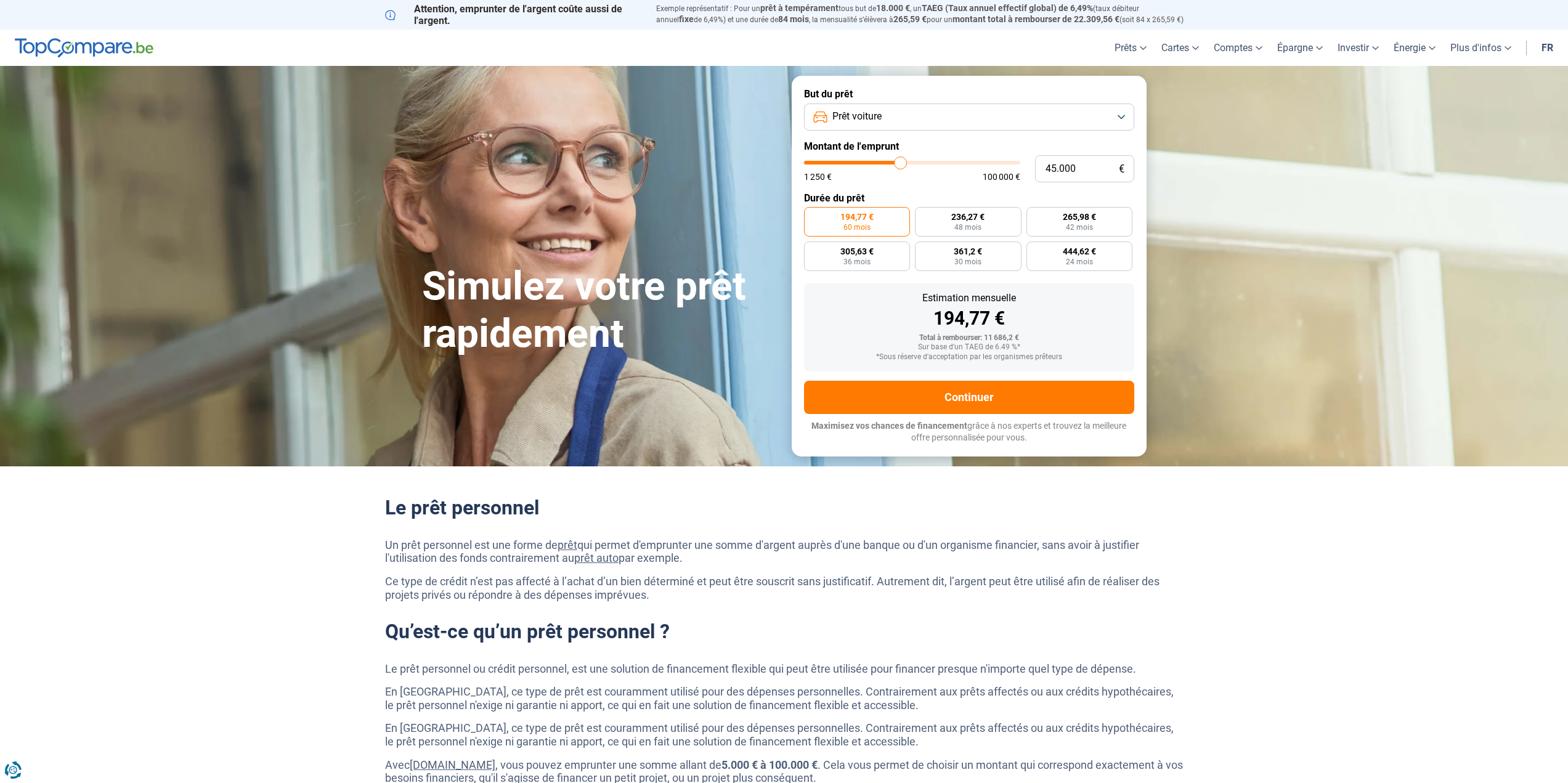
type input "44500"
type input "45.000"
type input "45000"
type input "45.250"
type input "45250"
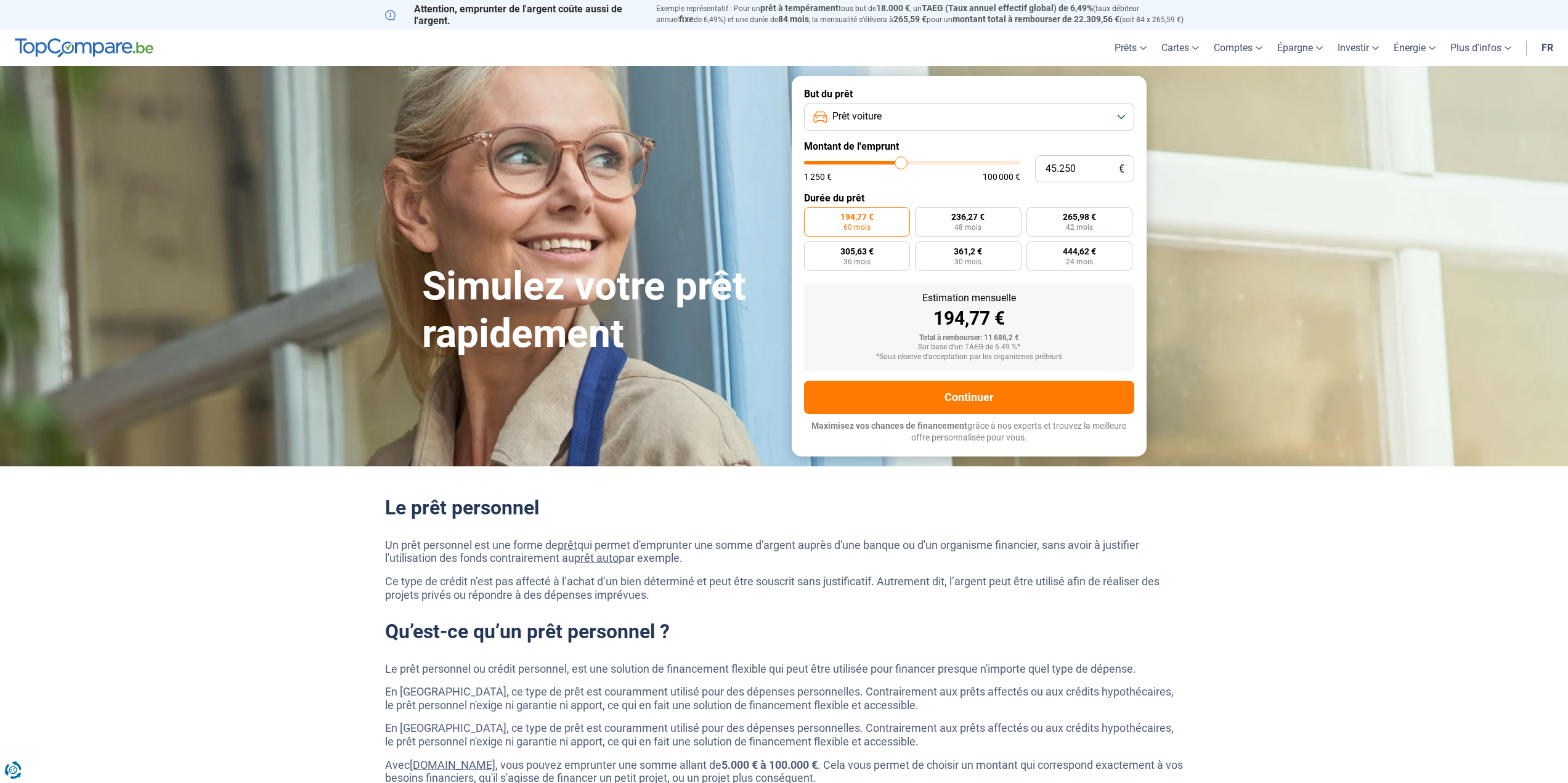
type input "45.500"
type input "45500"
type input "45.750"
type input "45750"
type input "45.500"
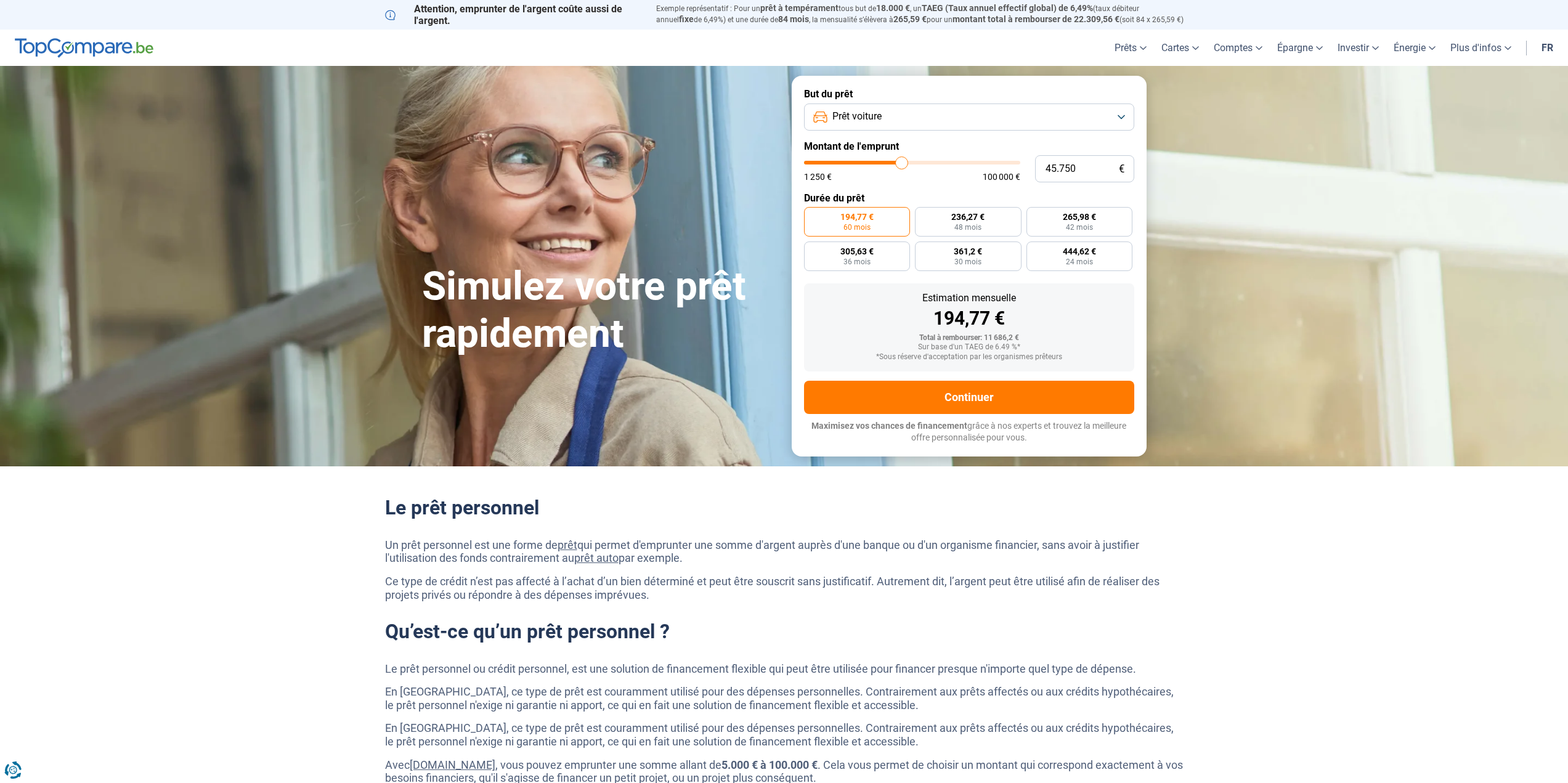
type input "45500"
type input "45.250"
drag, startPoint x: 828, startPoint y: 161, endPoint x: 901, endPoint y: 164, distance: 73.1
type input "45250"
click at [901, 164] on input "range" at bounding box center [912, 163] width 216 height 4
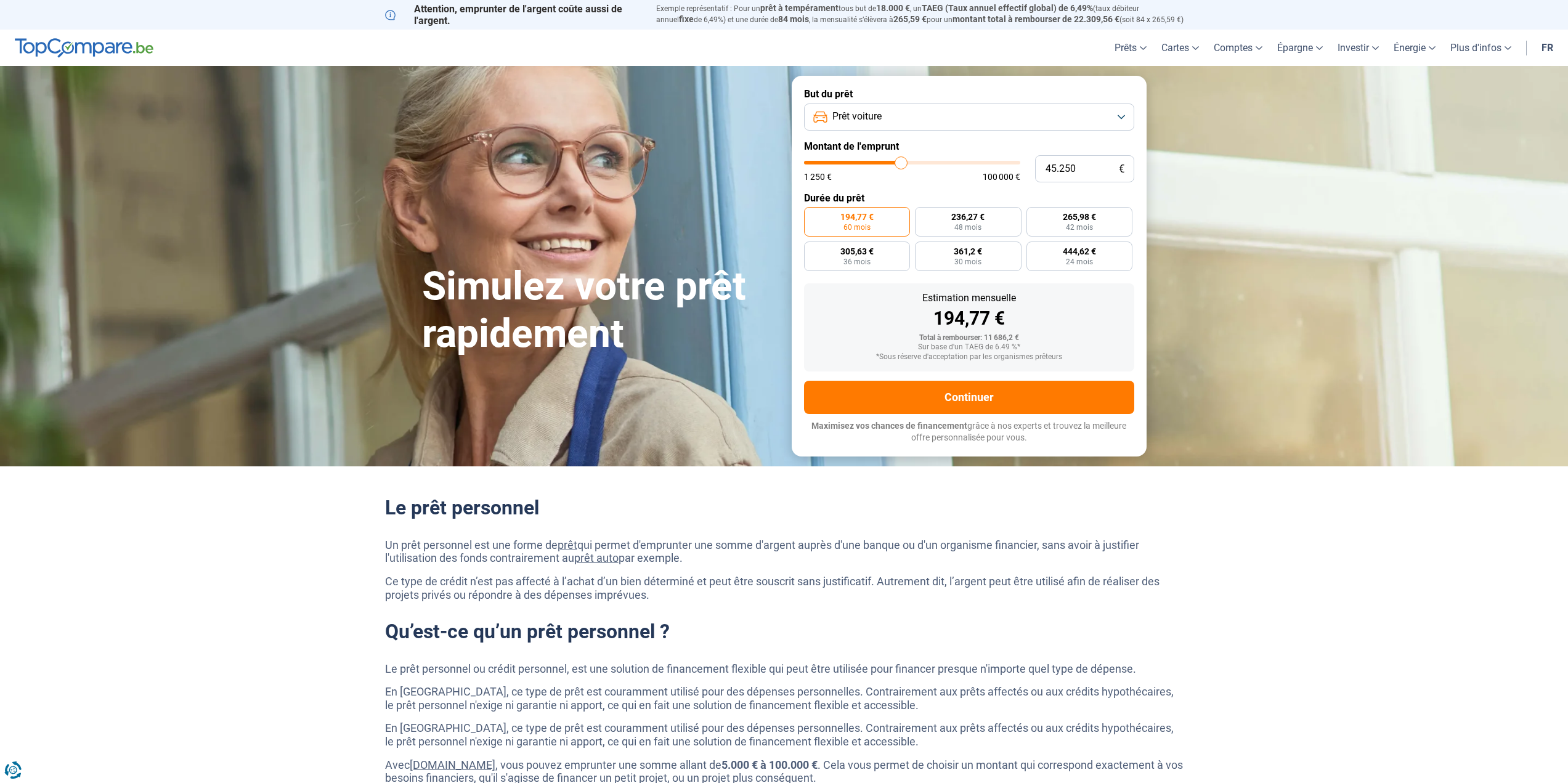
radio input "false"
